Goal: Information Seeking & Learning: Learn about a topic

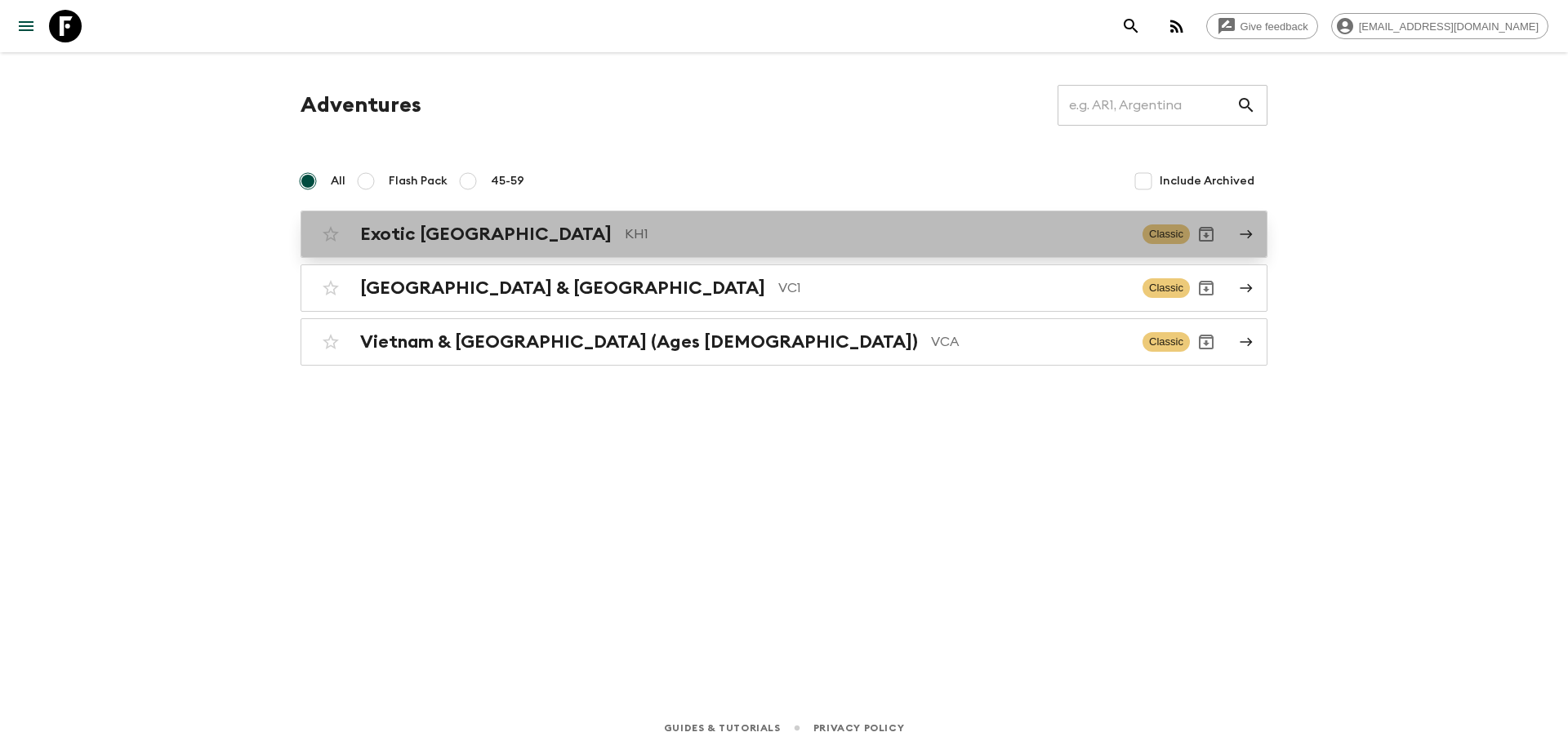
click at [625, 229] on p "KH1" at bounding box center [877, 234] width 505 height 19
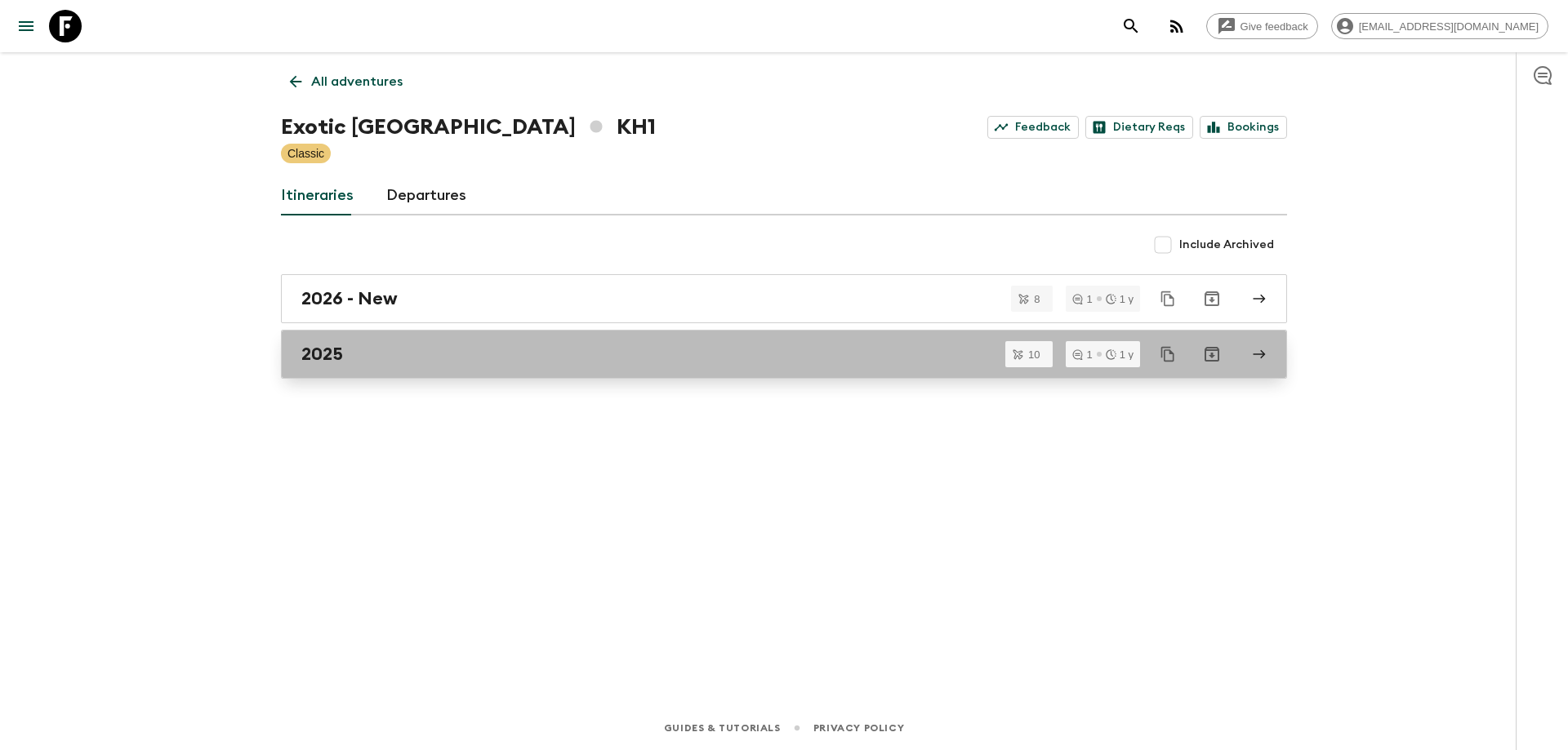
click at [401, 364] on div "2025" at bounding box center [768, 354] width 935 height 21
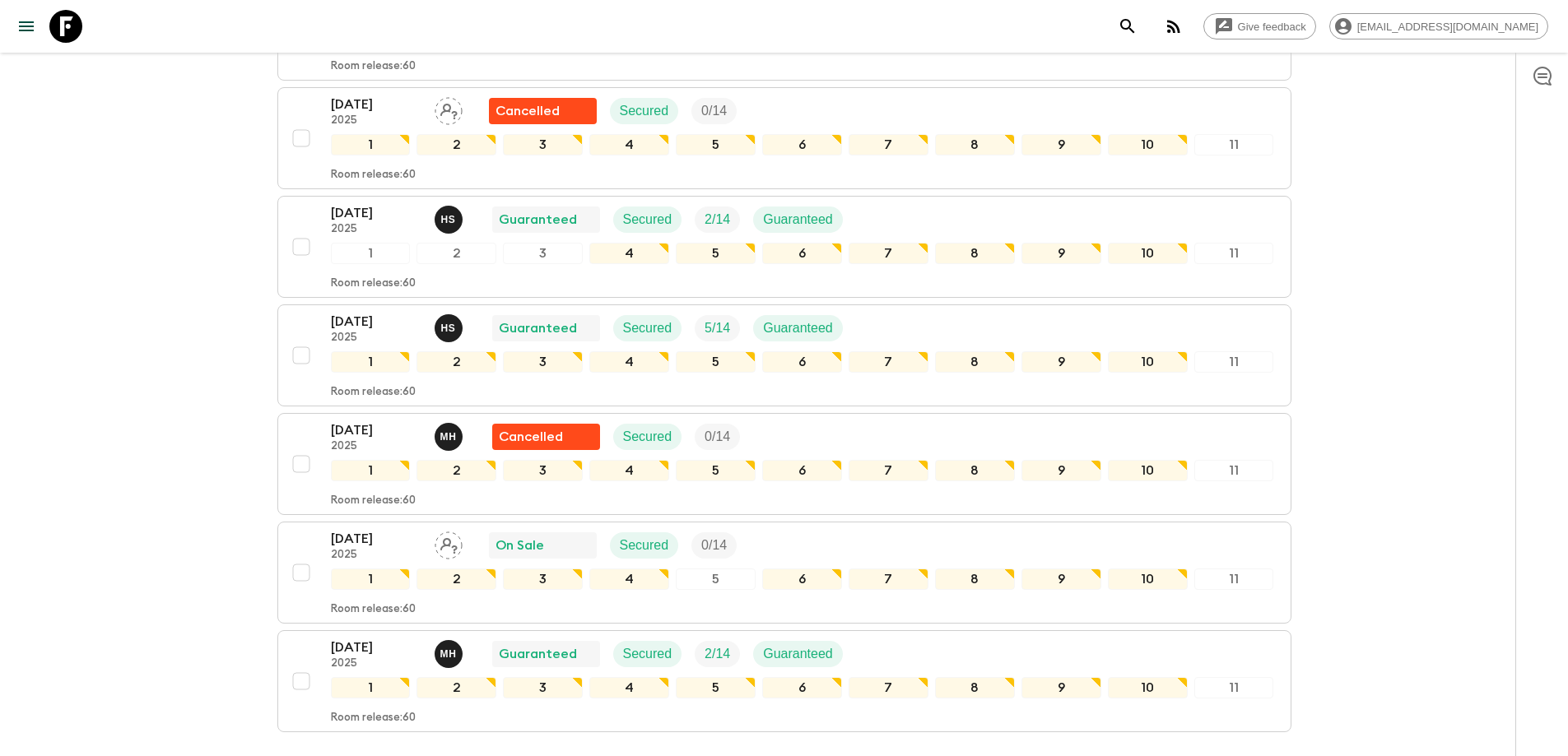
scroll to position [630, 0]
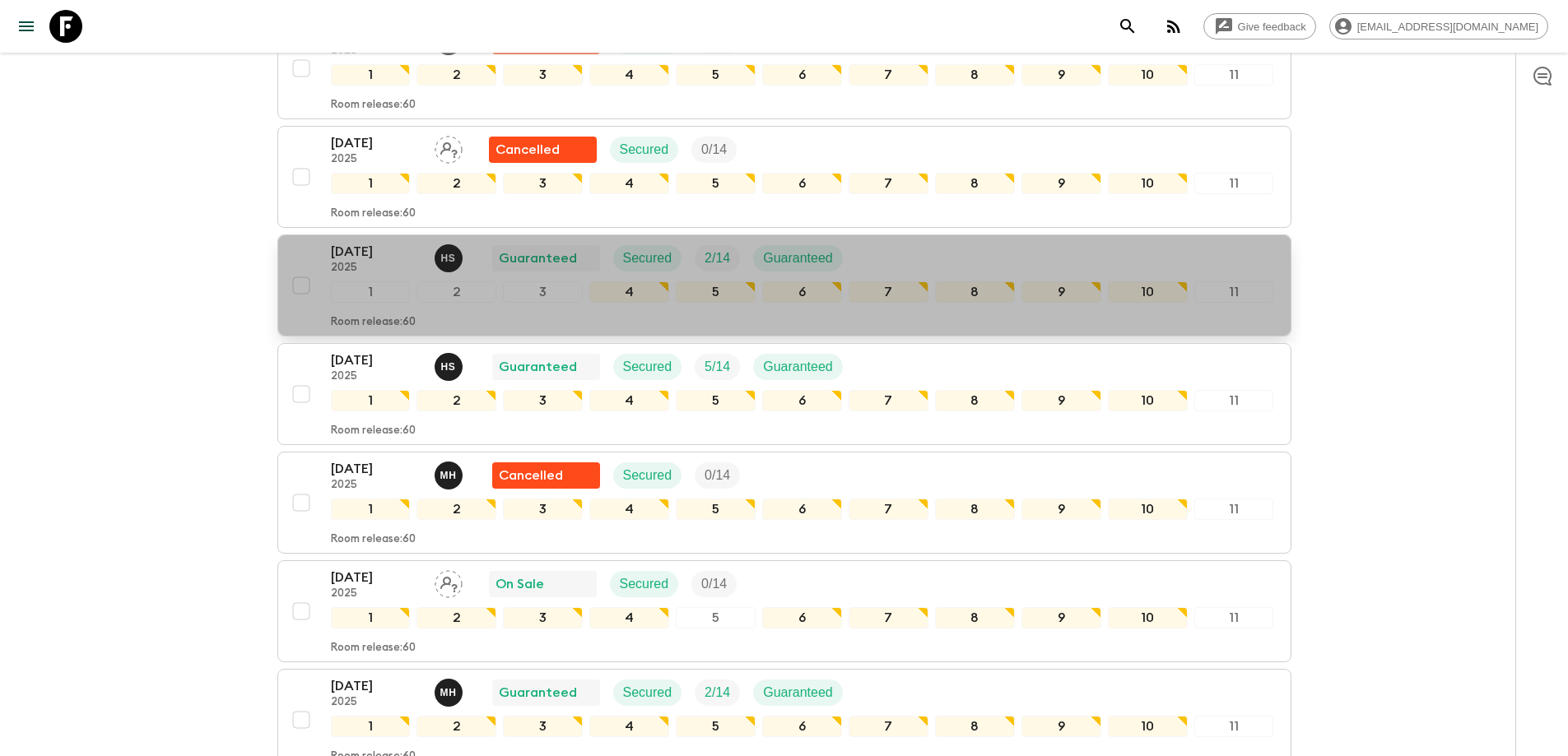
drag, startPoint x: 503, startPoint y: 258, endPoint x: 557, endPoint y: 258, distance: 54.0
click at [557, 258] on p "Guaranteed" at bounding box center [537, 258] width 78 height 19
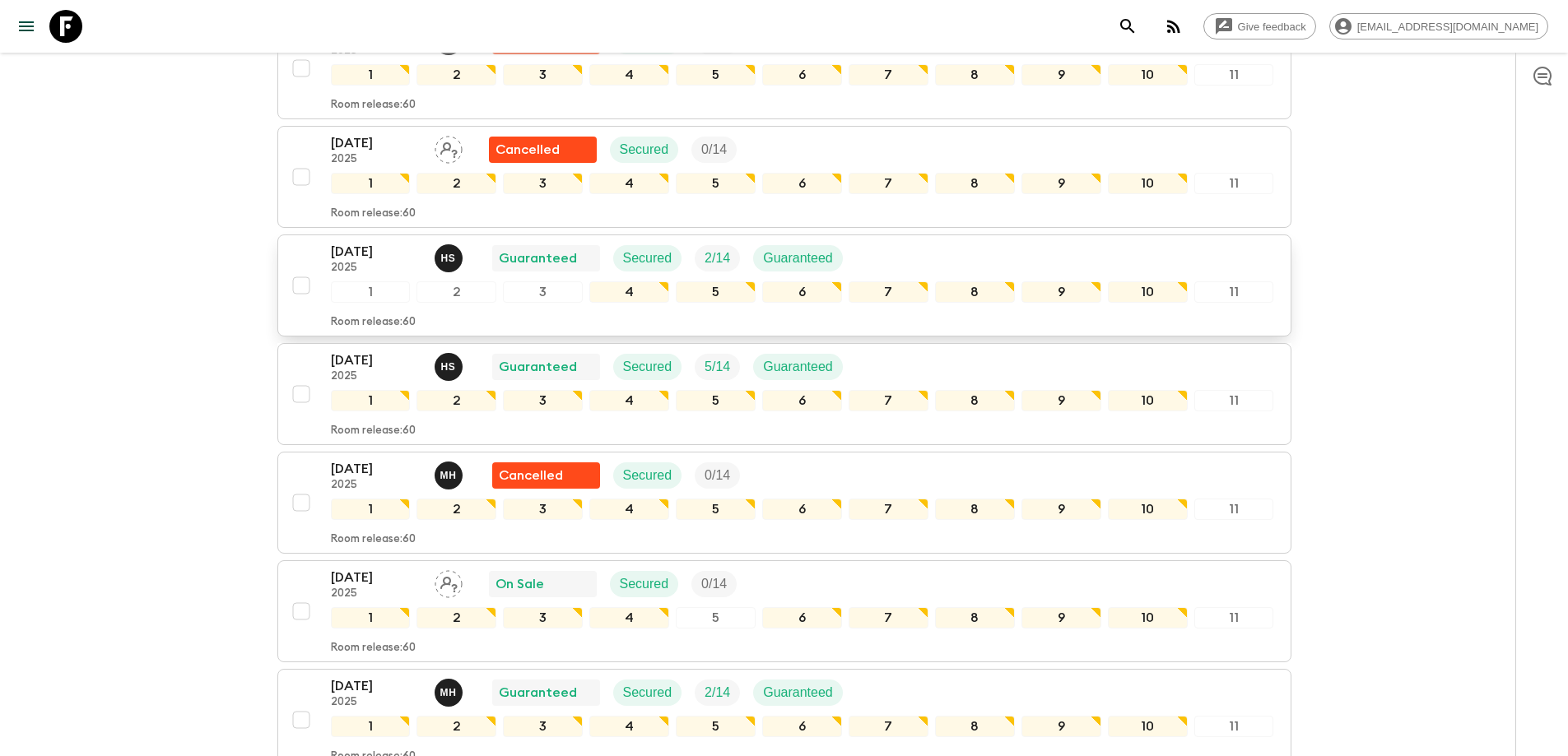
click at [544, 260] on p "Guaranteed" at bounding box center [537, 258] width 78 height 19
click at [547, 266] on p "Guaranteed" at bounding box center [537, 258] width 78 height 19
click at [955, 263] on div "[DATE] 2025 H S Guaranteed Secured 2 / 14 Guaranteed" at bounding box center [803, 258] width 944 height 33
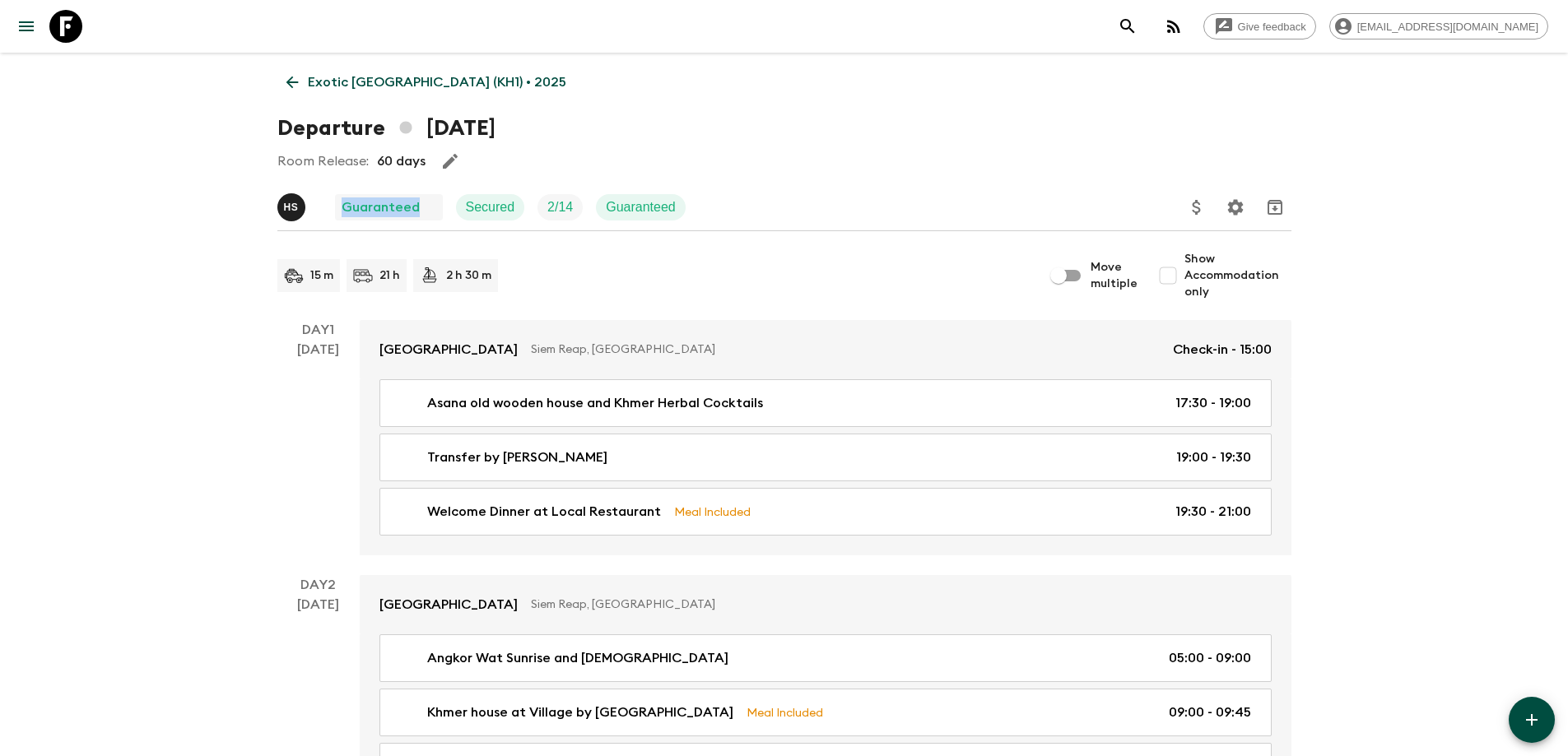
drag, startPoint x: 339, startPoint y: 200, endPoint x: 420, endPoint y: 200, distance: 81.0
click at [420, 200] on div "Guaranteed" at bounding box center [388, 207] width 108 height 27
copy p "Guaranteed"
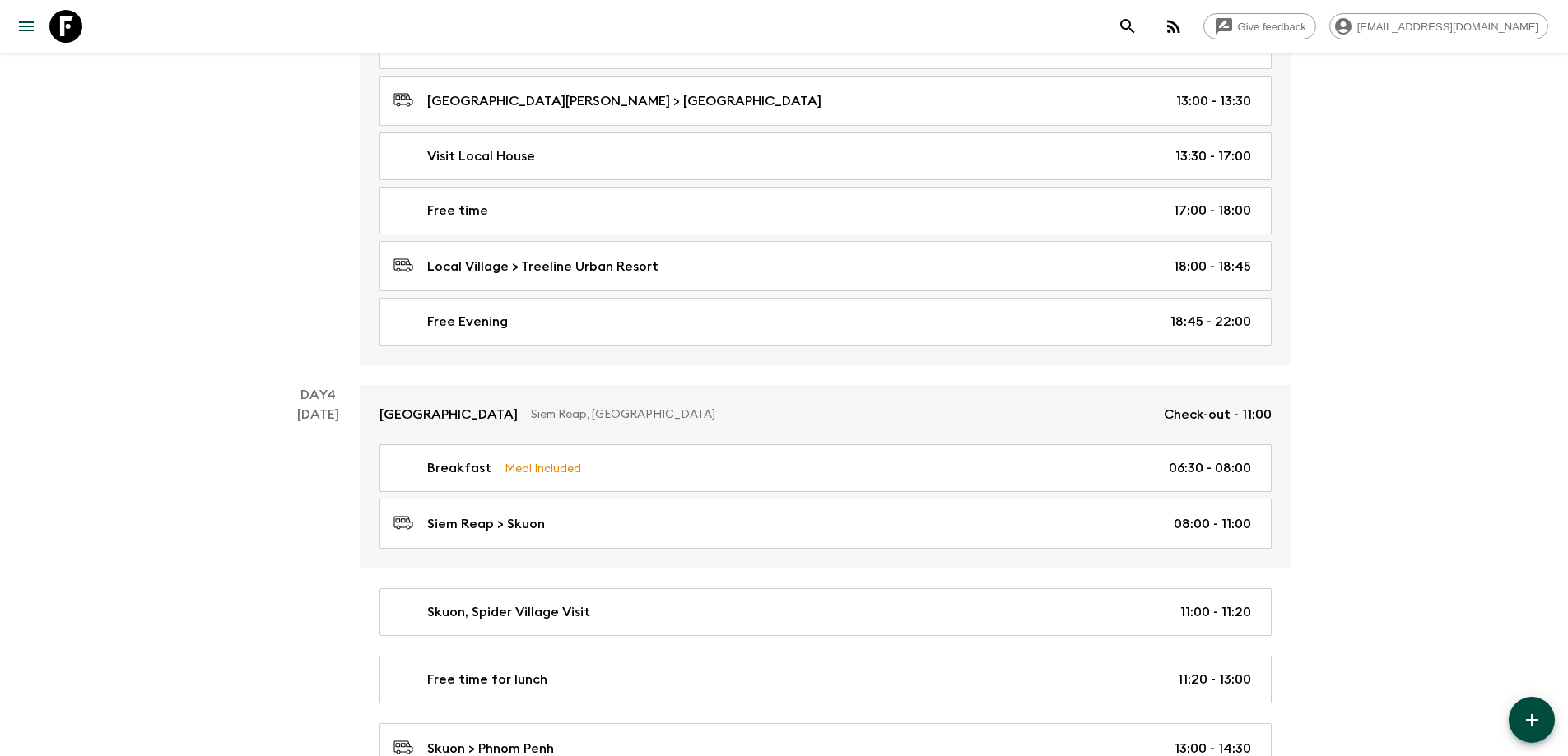
scroll to position [1317, 0]
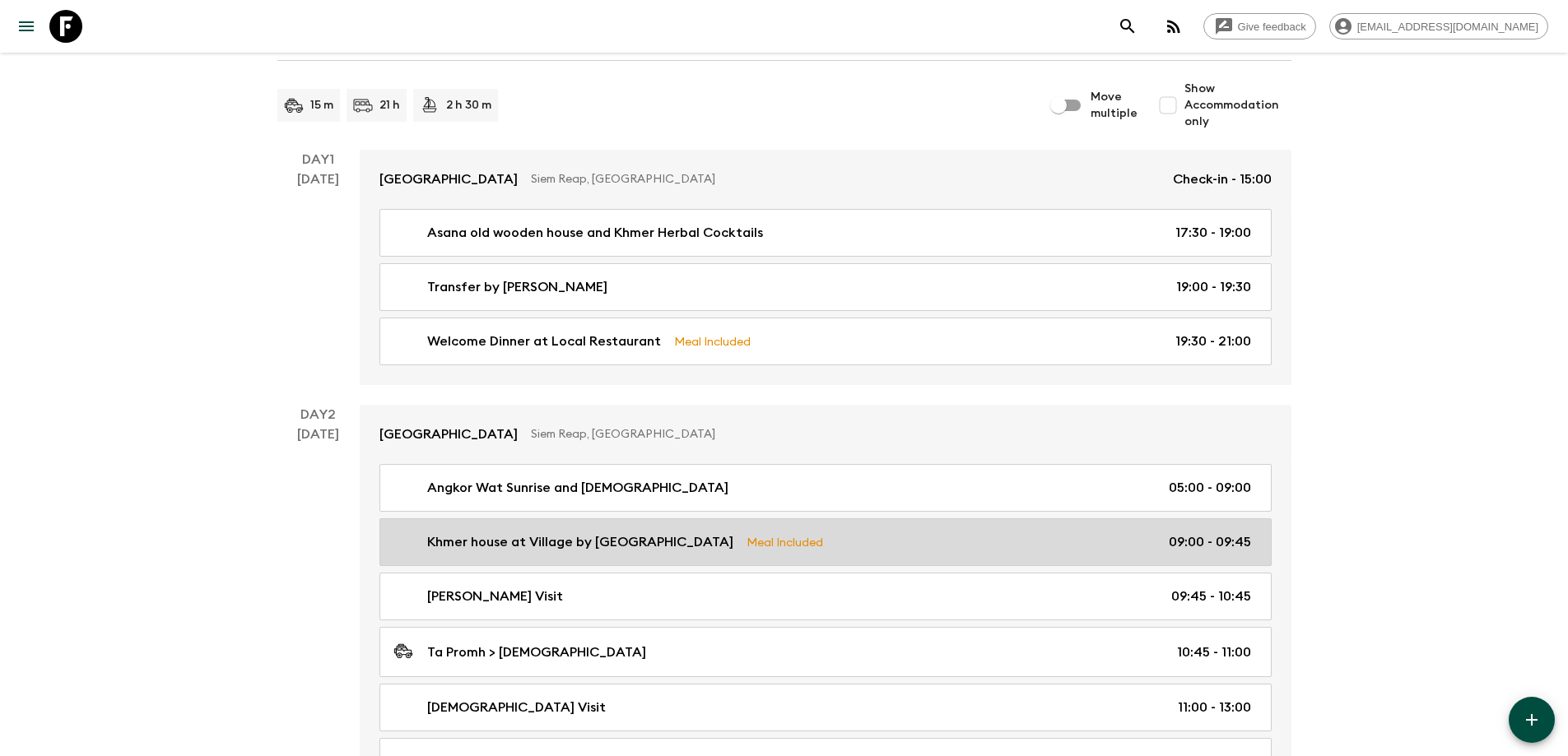
scroll to position [0, 0]
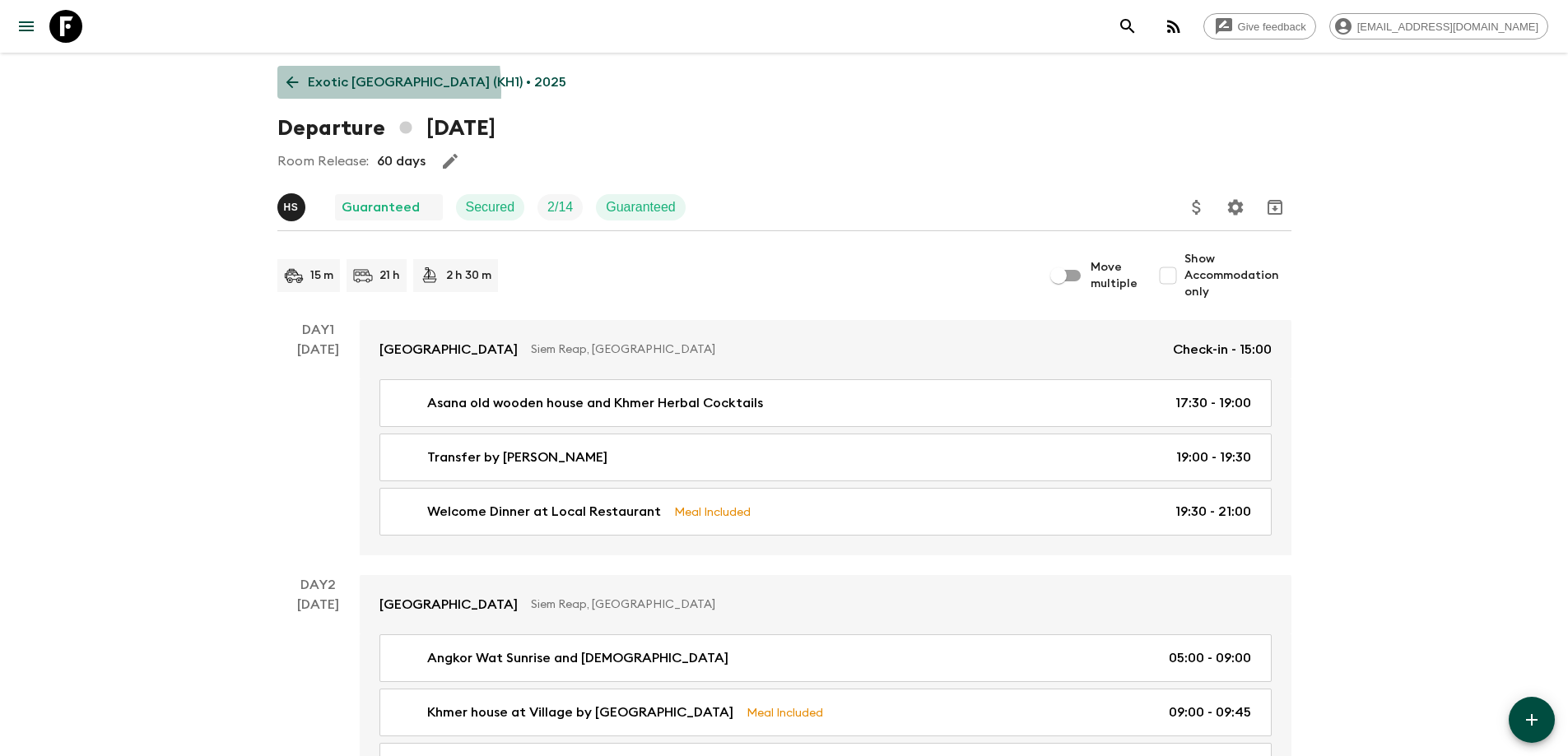
click at [286, 90] on icon at bounding box center [292, 83] width 18 height 18
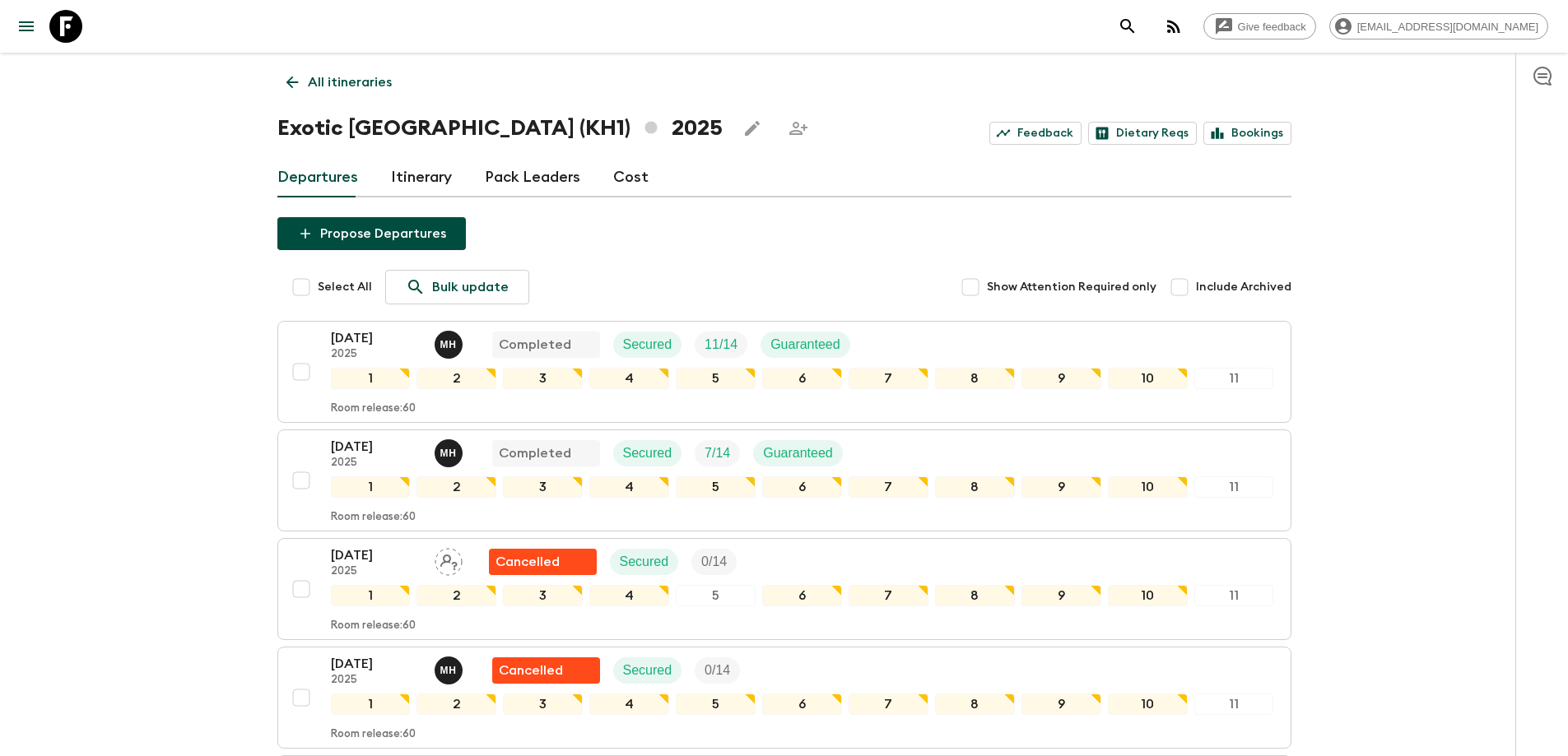
click at [272, 86] on div "All itineraries Exotic [GEOGRAPHIC_DATA] (KH1) 2025 Feedback Dietary Reqs Booki…" at bounding box center [784, 756] width 1054 height 1407
click at [286, 81] on icon at bounding box center [292, 83] width 18 height 18
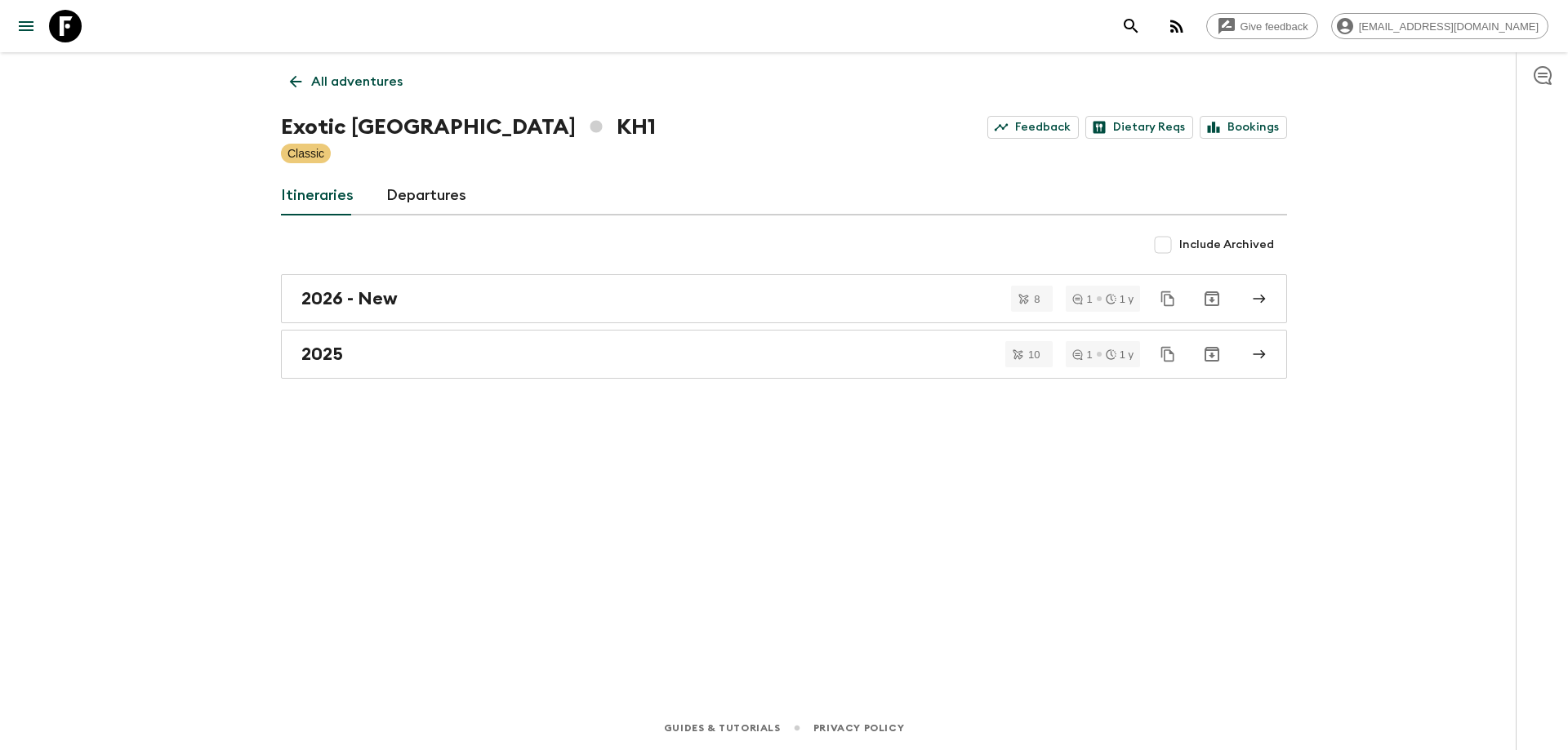
click at [291, 79] on icon at bounding box center [296, 82] width 18 height 18
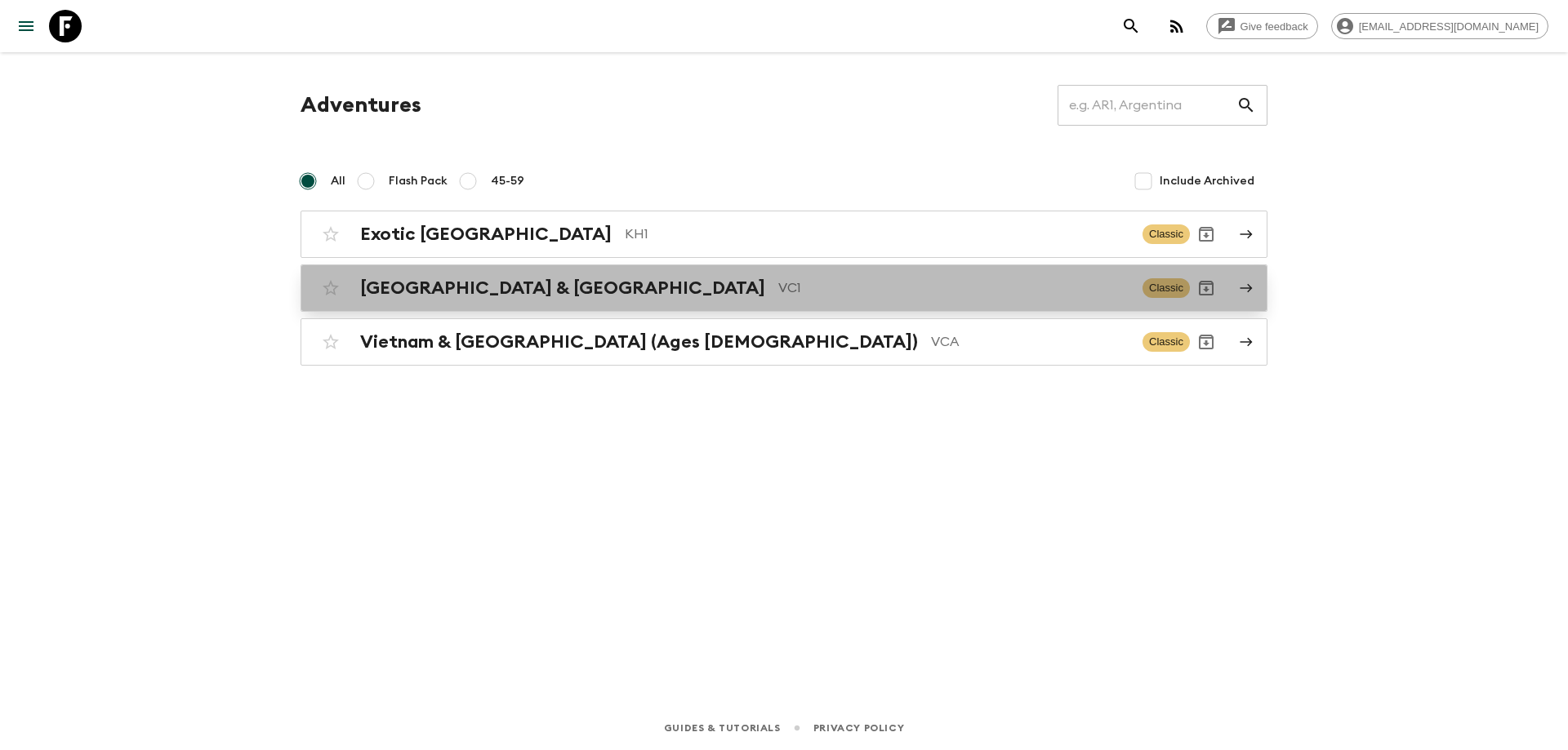
click at [515, 303] on div "Vietnam & Cambodia VC1 Classic" at bounding box center [752, 288] width 875 height 33
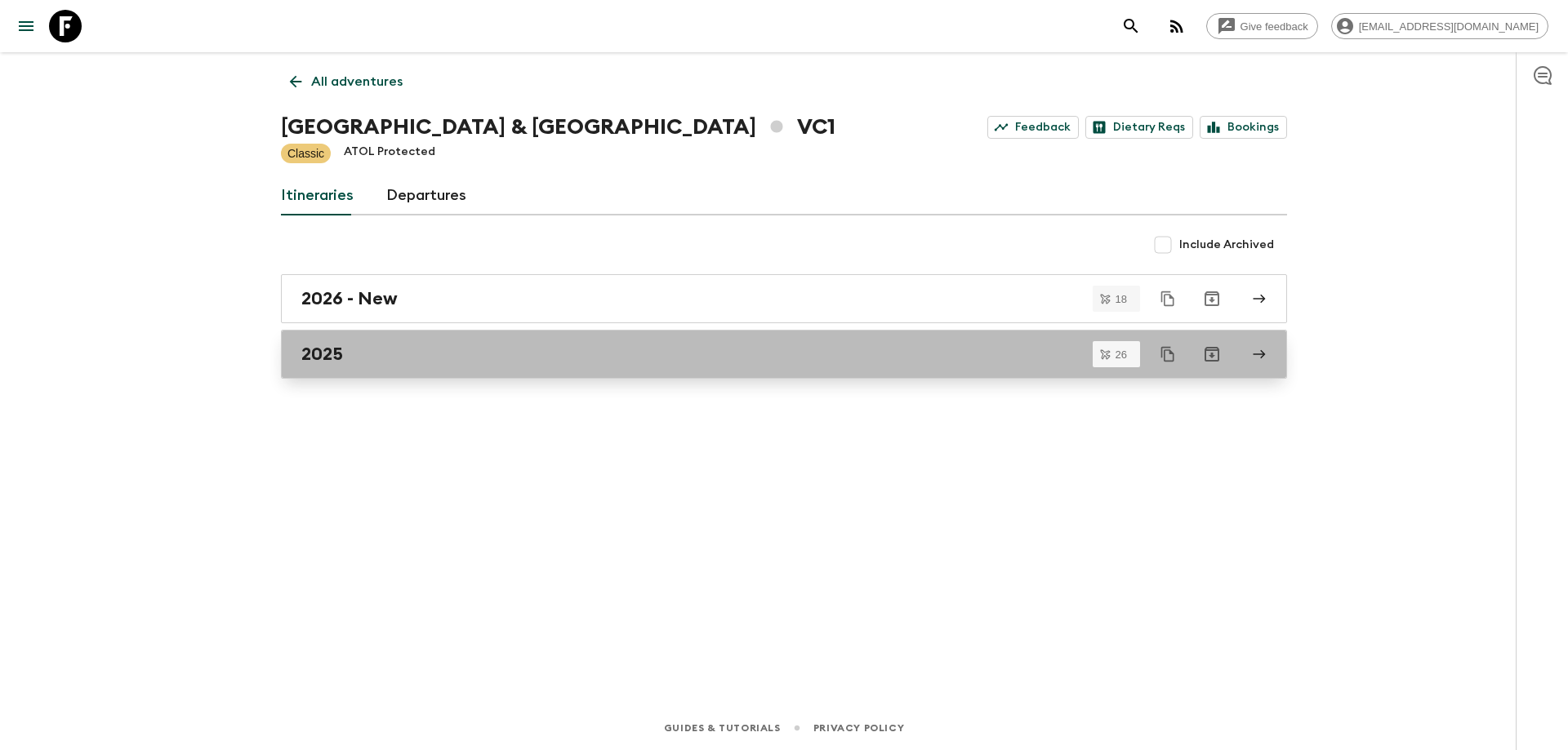
click at [434, 377] on link "2025" at bounding box center [784, 355] width 1007 height 49
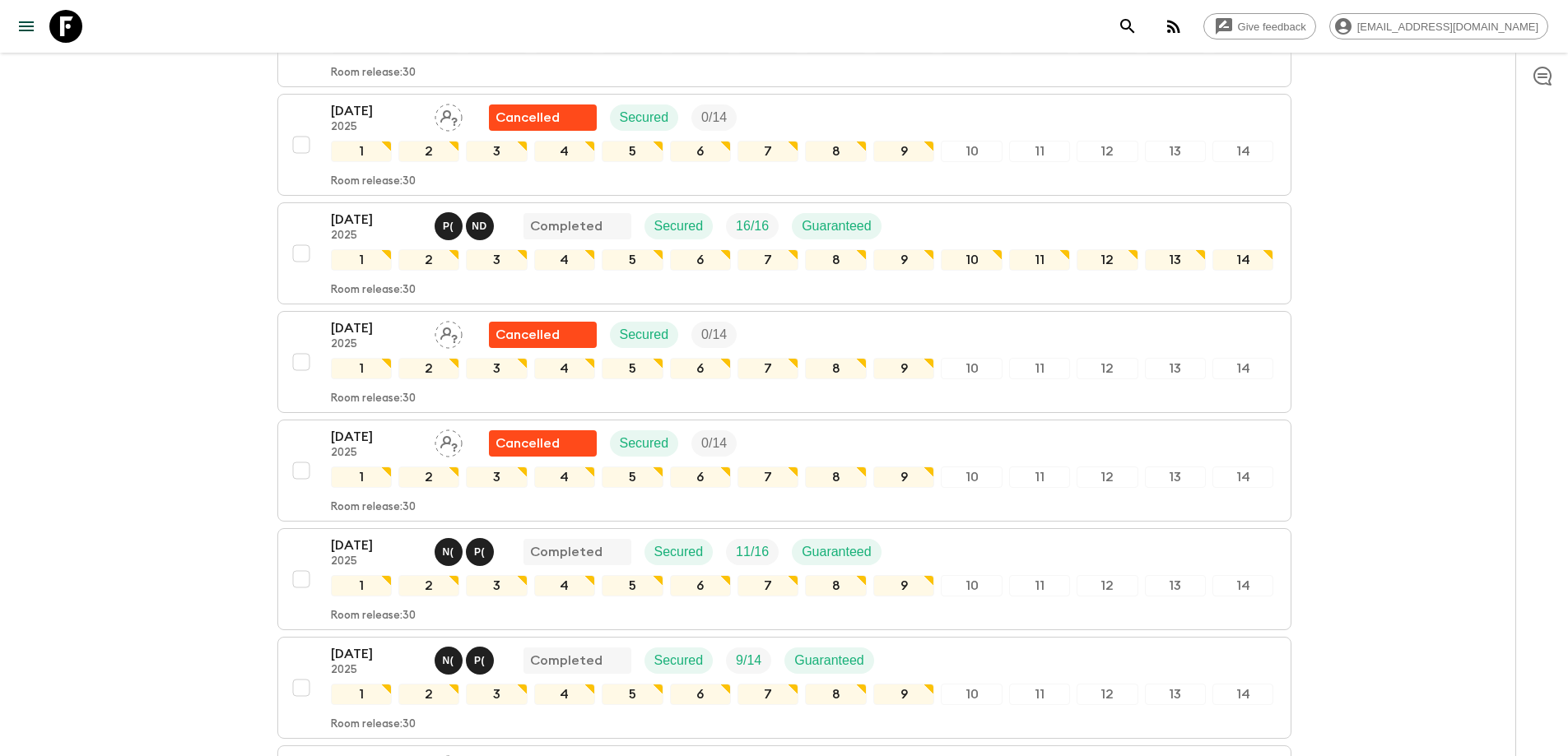
scroll to position [1323, 0]
